Goal: Task Accomplishment & Management: Manage account settings

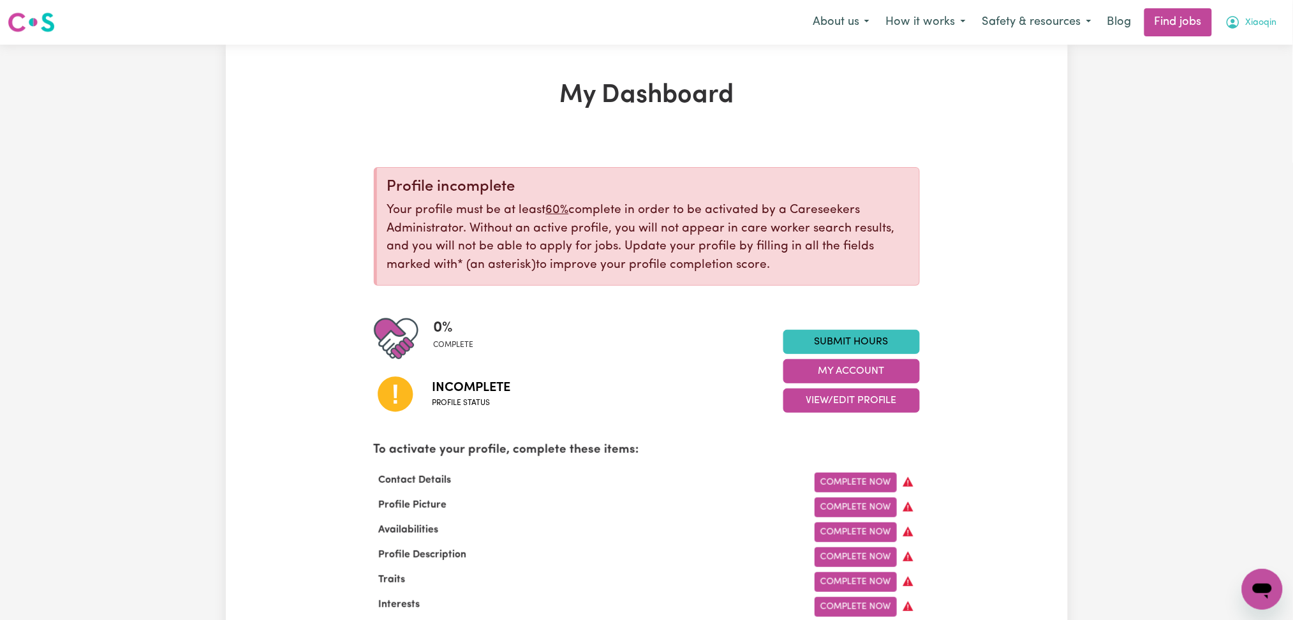
click at [1251, 25] on span "Xiaoqin" at bounding box center [1261, 23] width 31 height 14
click at [1244, 94] on link "Logout" at bounding box center [1234, 97] width 101 height 24
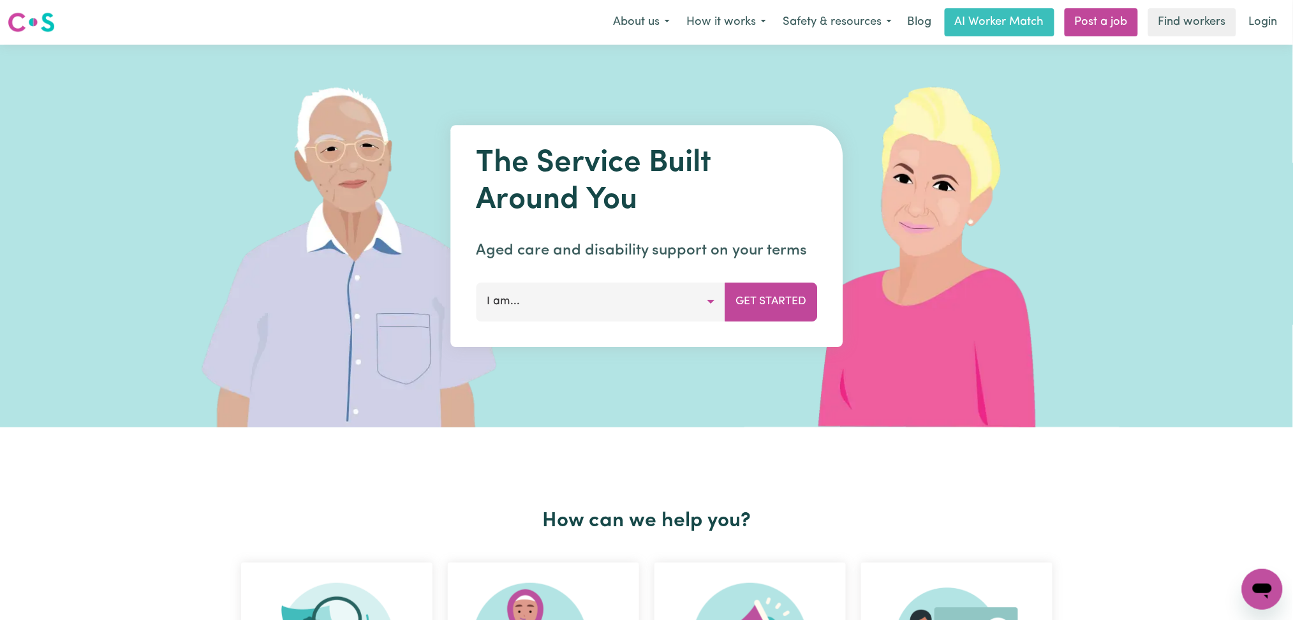
click at [1267, 31] on link "Login" at bounding box center [1264, 22] width 44 height 28
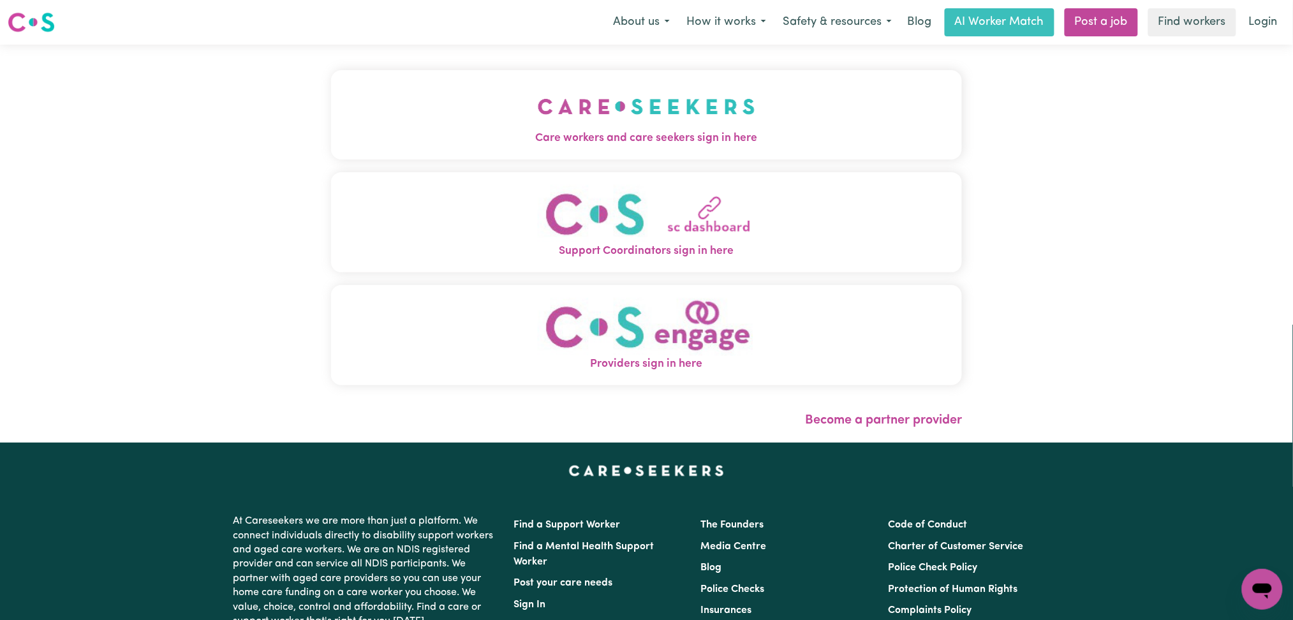
click at [596, 172] on div "Care workers and care seekers sign in here Support Coordinators sign in here Pr…" at bounding box center [647, 234] width 632 height 328
click at [494, 104] on button "Care workers and care seekers sign in here" at bounding box center [647, 114] width 632 height 89
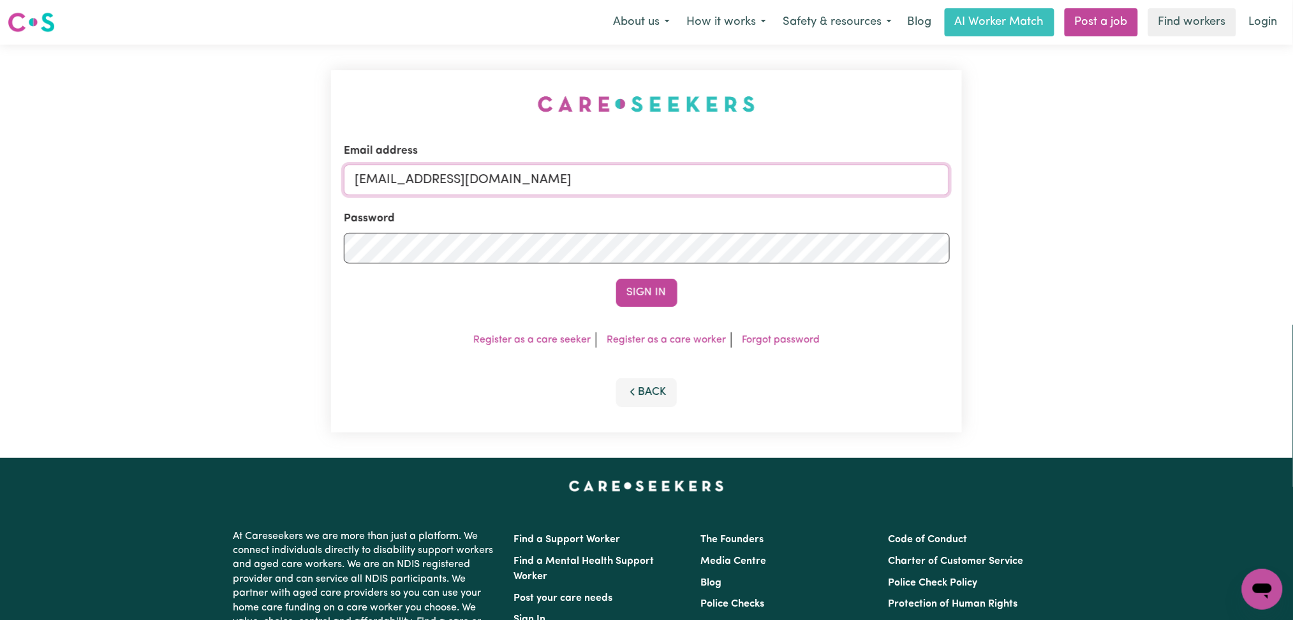
click at [442, 186] on input "[EMAIL_ADDRESS][DOMAIN_NAME]" at bounding box center [647, 180] width 606 height 31
drag, startPoint x: 420, startPoint y: 179, endPoint x: 808, endPoint y: 230, distance: 391.9
click at [856, 202] on form "Email address Superuser~[EMAIL_ADDRESS][DOMAIN_NAME] Password Sign In" at bounding box center [647, 225] width 606 height 164
type input "Superuser~[EMAIL_ADDRESS][DOMAIN_NAME]"
click at [658, 290] on button "Sign In" at bounding box center [646, 293] width 61 height 28
